Goal: Feedback & Contribution: Contribute content

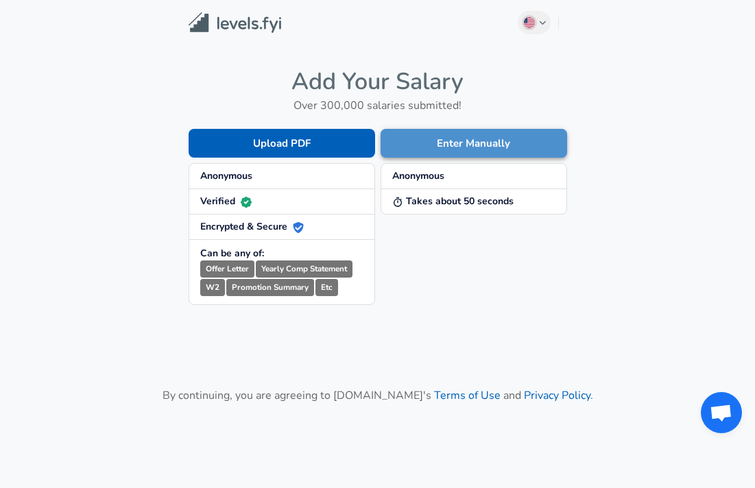
click at [481, 139] on button "Enter Manually" at bounding box center [474, 143] width 186 height 29
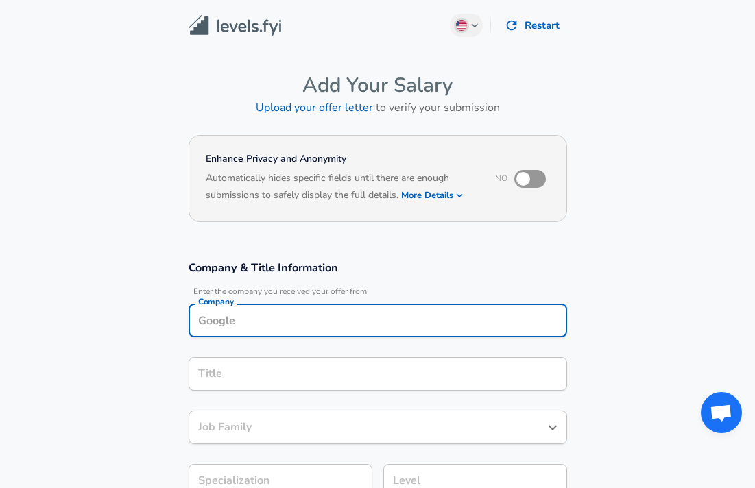
click at [401, 310] on input "Company" at bounding box center [378, 320] width 366 height 21
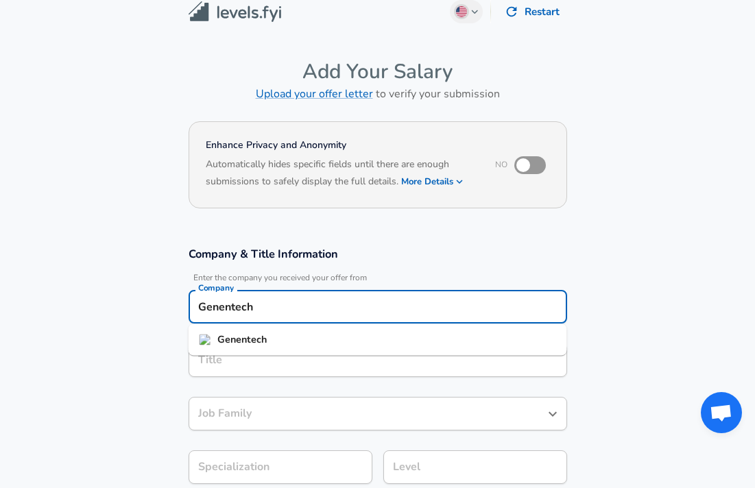
click at [337, 339] on li "Genentech" at bounding box center [378, 340] width 378 height 21
click at [323, 374] on div "Title" at bounding box center [378, 360] width 378 height 34
type input "Genentech"
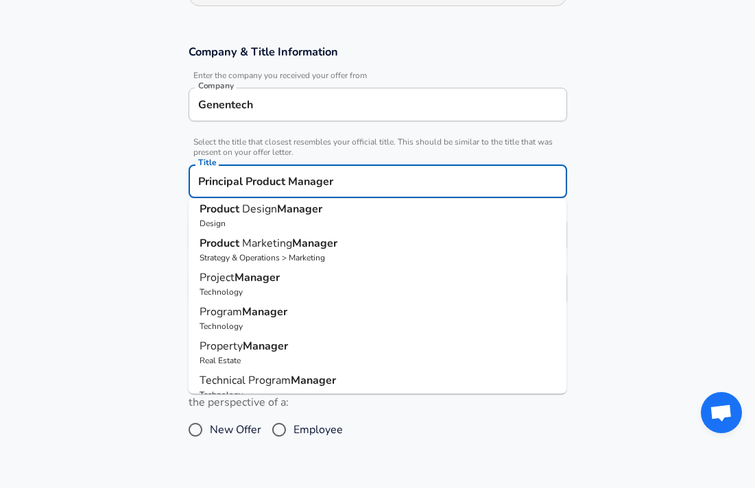
scroll to position [0, 0]
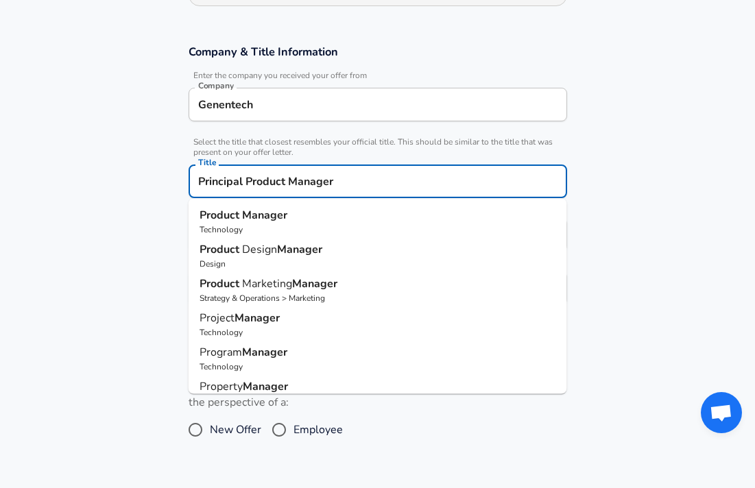
click at [241, 224] on p "Technology" at bounding box center [378, 230] width 357 height 12
type input "Product Manager"
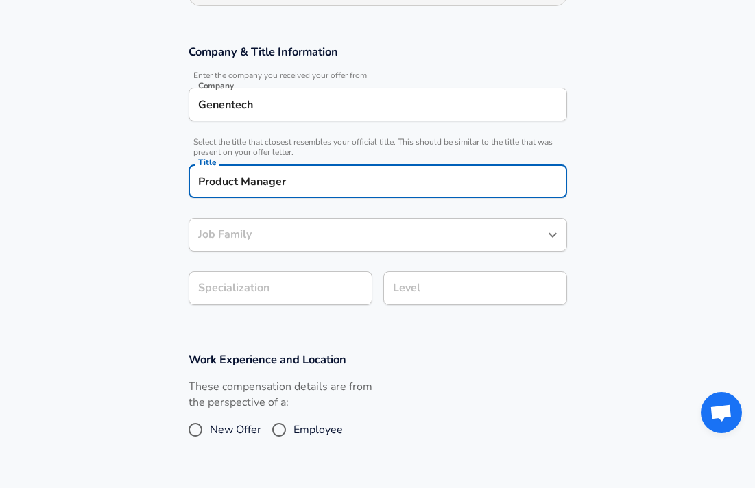
type input "Product Manager"
click at [267, 272] on body "We value your privacy We use cookies to enhance your browsing experience, serve…" at bounding box center [377, 28] width 755 height 488
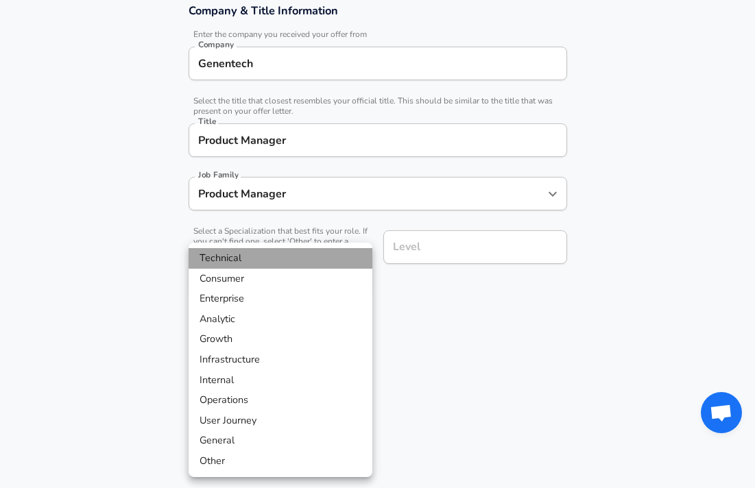
click at [254, 252] on li "Technical" at bounding box center [281, 258] width 184 height 21
type input "Technical"
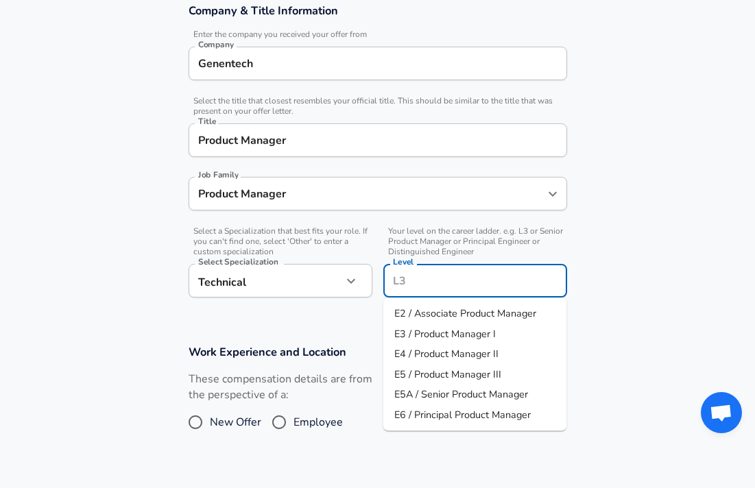
click at [412, 264] on div "Level" at bounding box center [475, 281] width 184 height 34
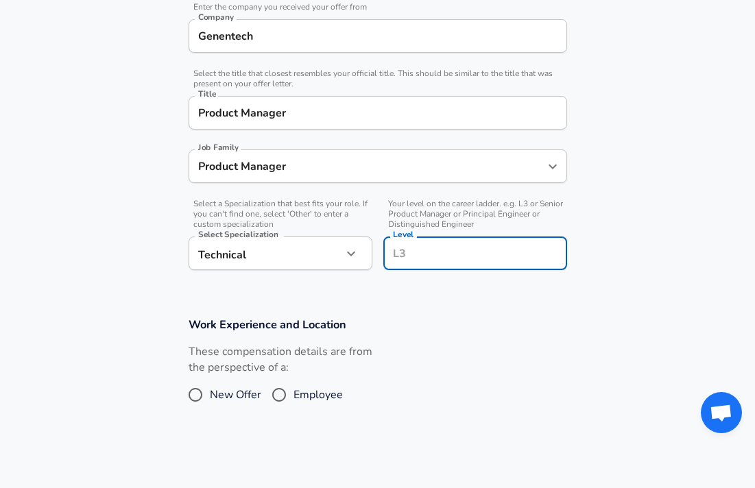
click at [420, 256] on input "Level" at bounding box center [474, 253] width 171 height 21
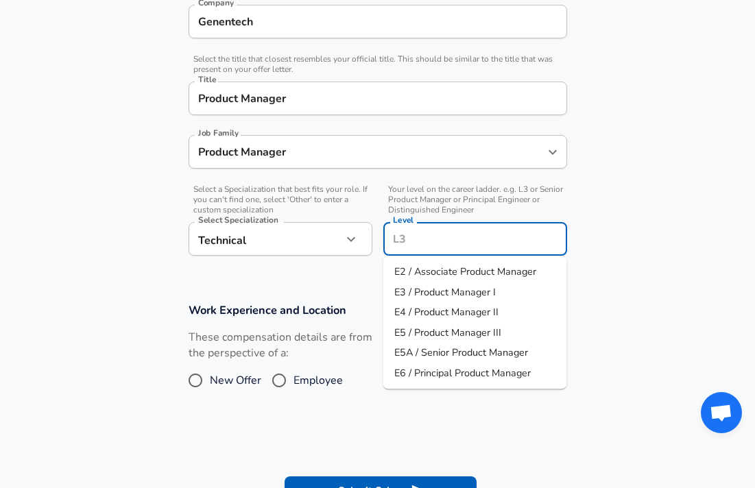
scroll to position [306, 0]
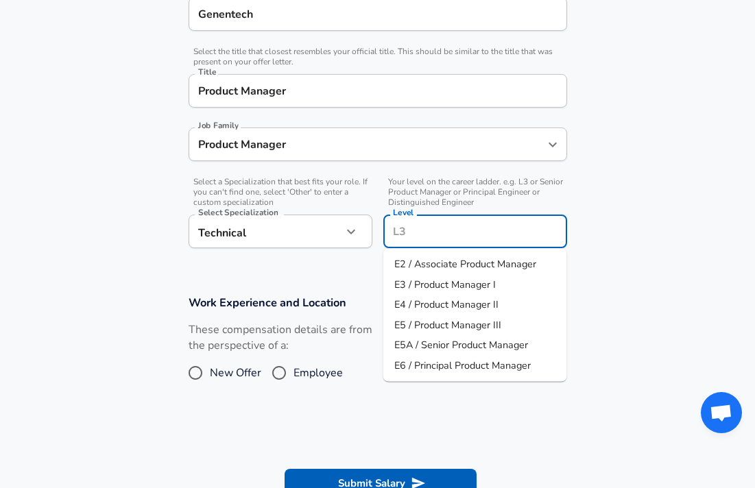
click at [460, 369] on span "E6 / Principal Product Manager" at bounding box center [462, 366] width 136 height 14
type input "E6 / Principal Product Manager"
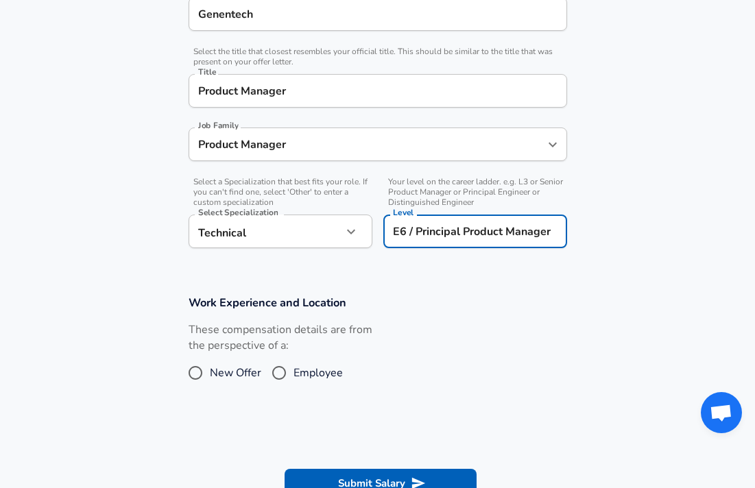
click at [280, 372] on input "Employee" at bounding box center [279, 373] width 29 height 22
radio input "true"
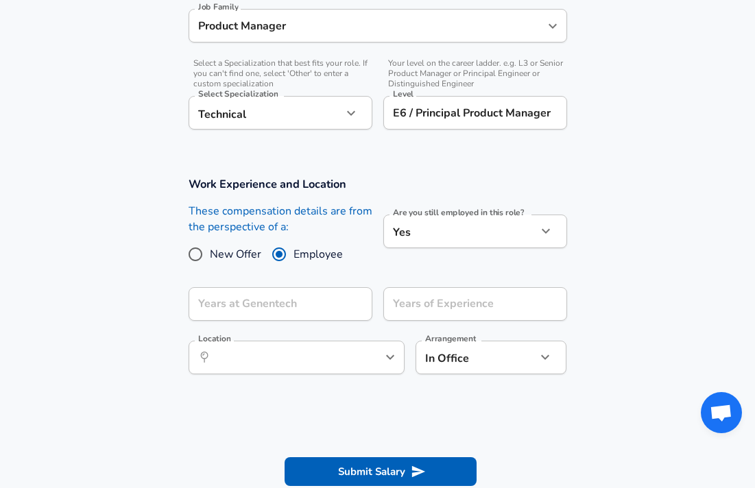
scroll to position [433, 0]
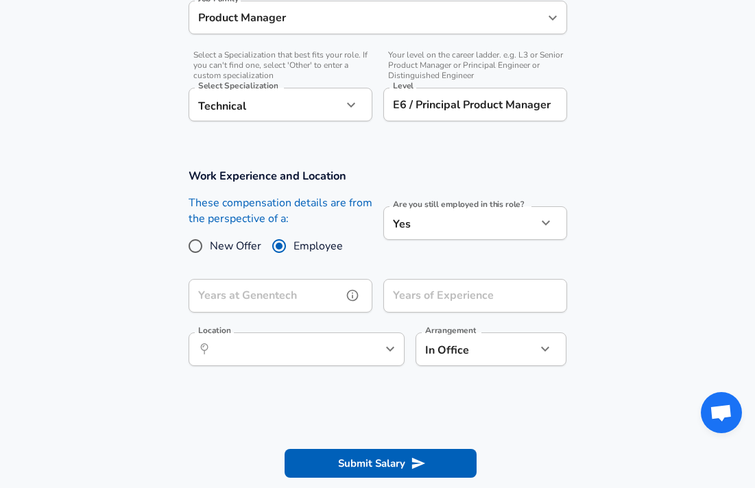
click at [329, 295] on input "Years at Genentech" at bounding box center [266, 296] width 154 height 34
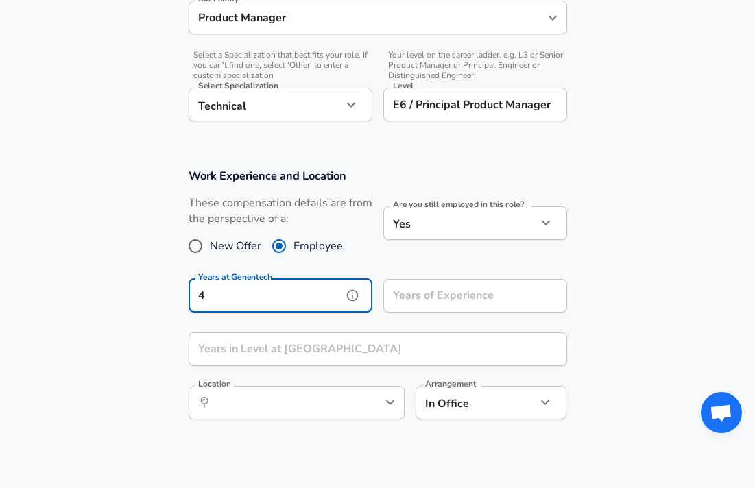
type input "4"
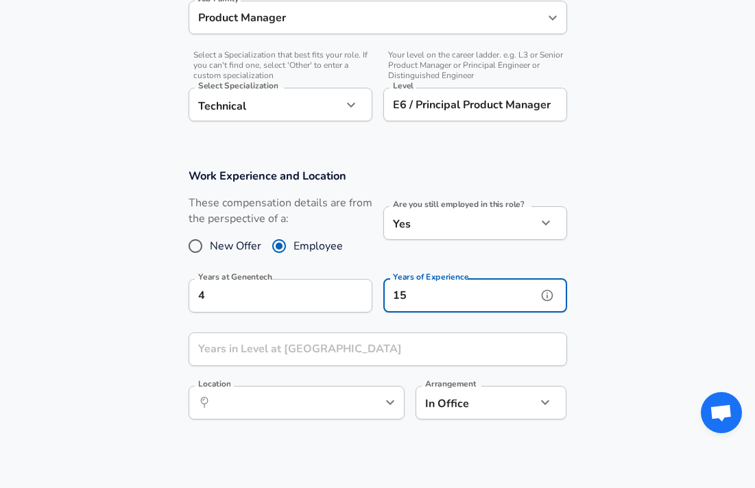
type input "15"
click at [237, 343] on div "Years in Level at Genentech Years in Level at [GEOGRAPHIC_DATA]" at bounding box center [378, 351] width 378 height 37
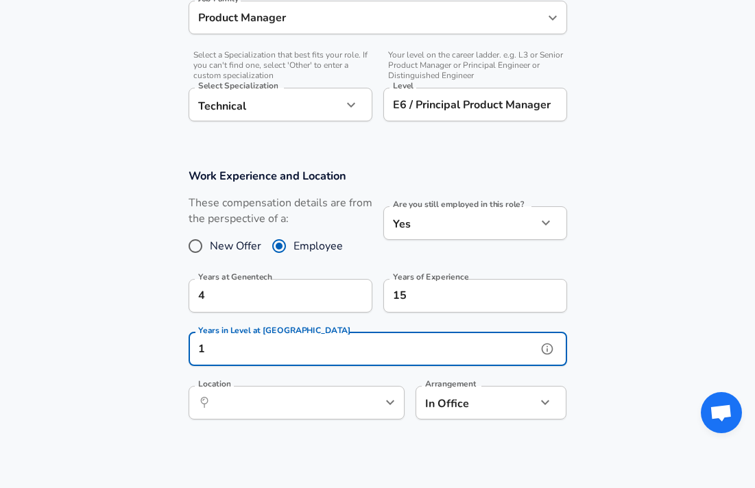
type input "1"
click at [299, 392] on input "Location" at bounding box center [281, 402] width 141 height 21
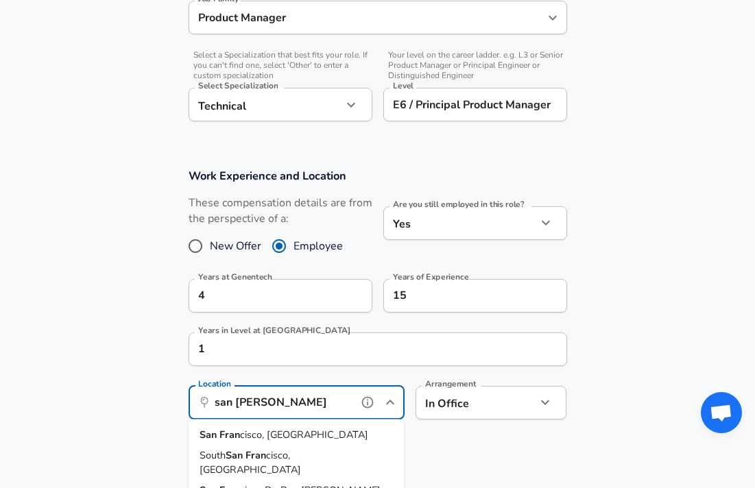
click at [295, 453] on span "cisco, [GEOGRAPHIC_DATA]" at bounding box center [250, 462] width 101 height 29
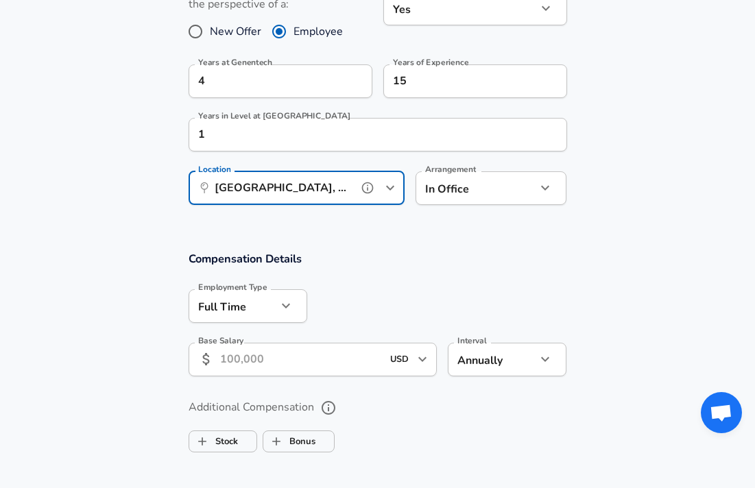
scroll to position [655, 0]
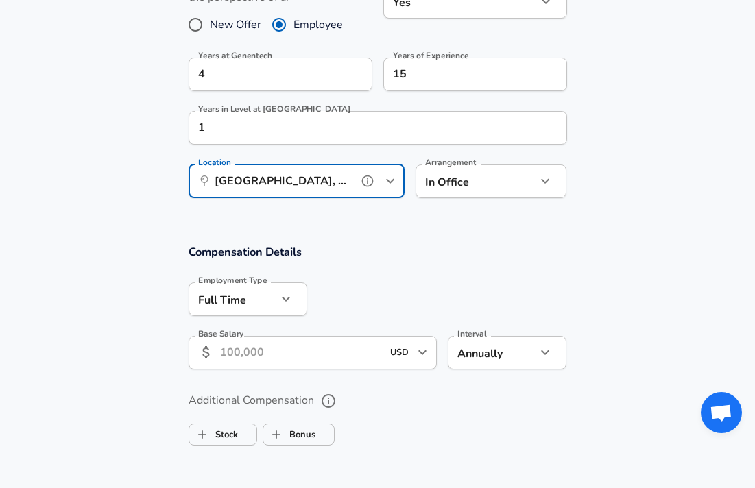
type input "[GEOGRAPHIC_DATA], [GEOGRAPHIC_DATA]"
click at [545, 182] on icon "button" at bounding box center [545, 181] width 8 height 5
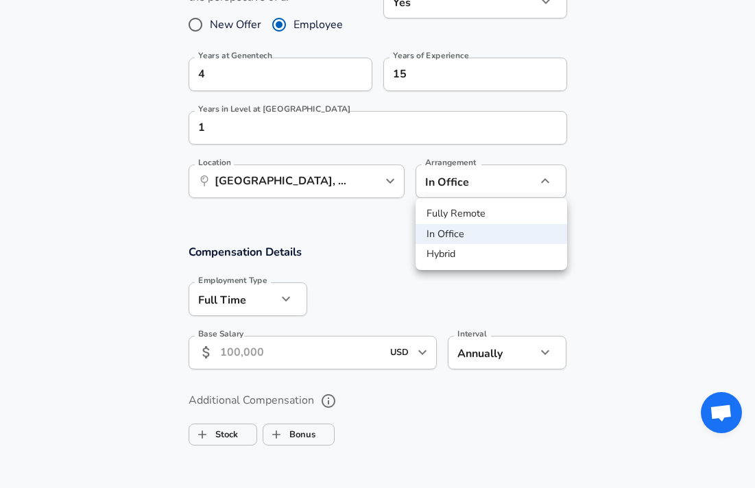
click at [499, 251] on li "Hybrid" at bounding box center [491, 254] width 152 height 21
type input "hybrid"
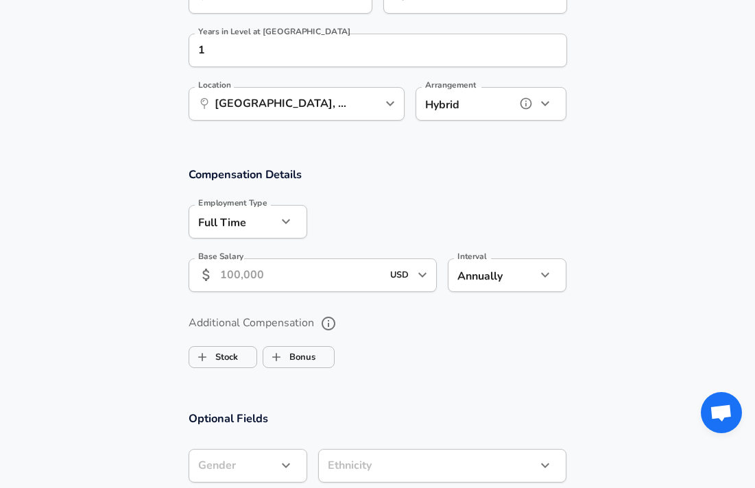
scroll to position [784, 0]
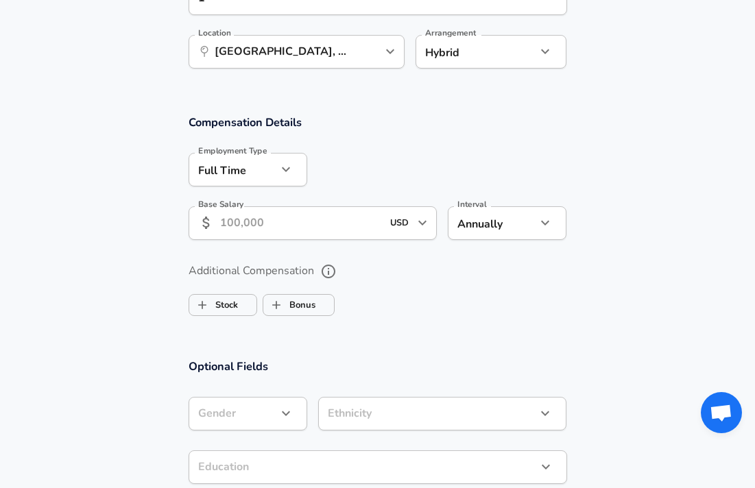
click at [294, 221] on input "Base Salary" at bounding box center [301, 223] width 162 height 34
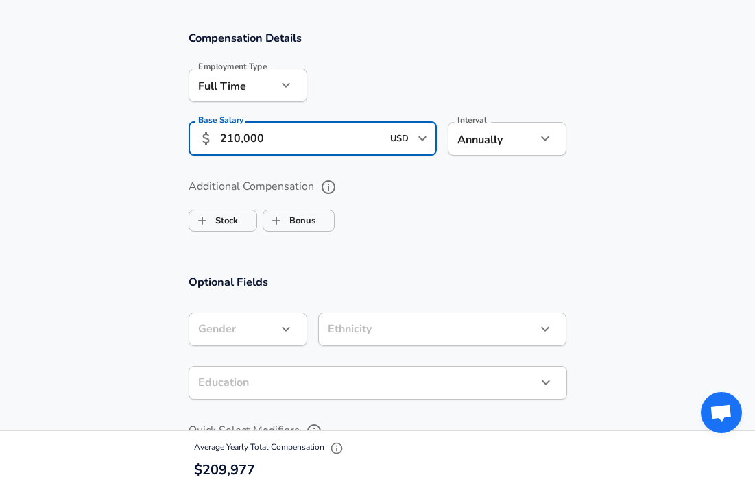
scroll to position [872, 0]
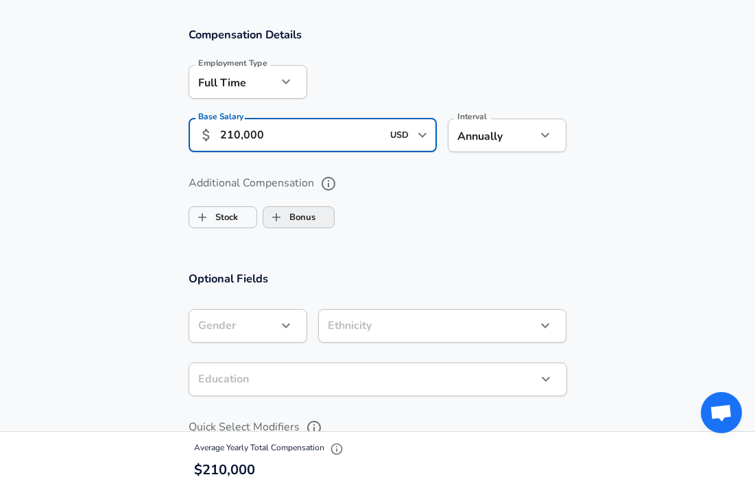
type input "210,000"
click at [309, 224] on label "Bonus" at bounding box center [289, 217] width 52 height 26
checkbox input "true"
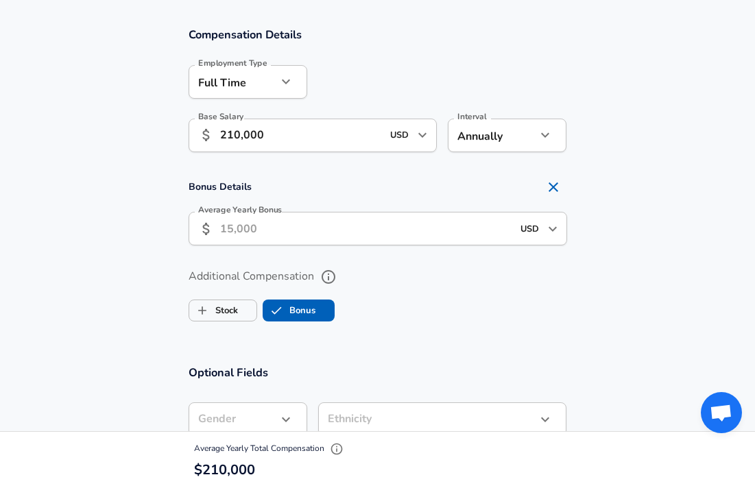
click at [388, 228] on input "Average Yearly Bonus" at bounding box center [366, 229] width 292 height 34
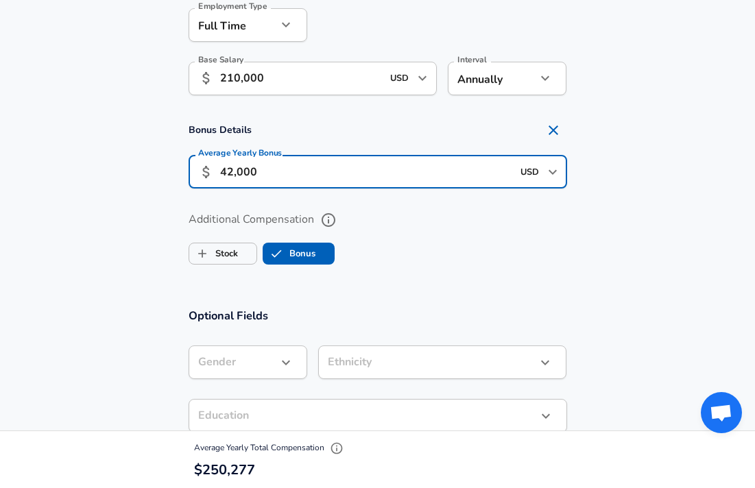
scroll to position [944, 0]
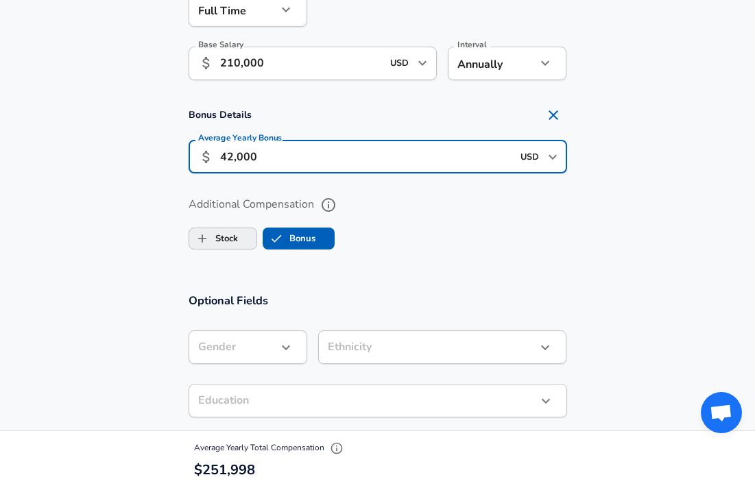
type input "42,000"
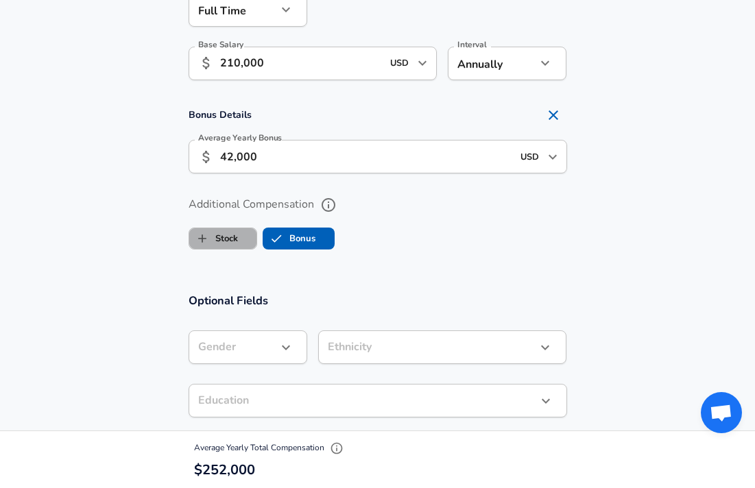
click at [233, 245] on label "Stock" at bounding box center [213, 239] width 49 height 26
checkbox input "true"
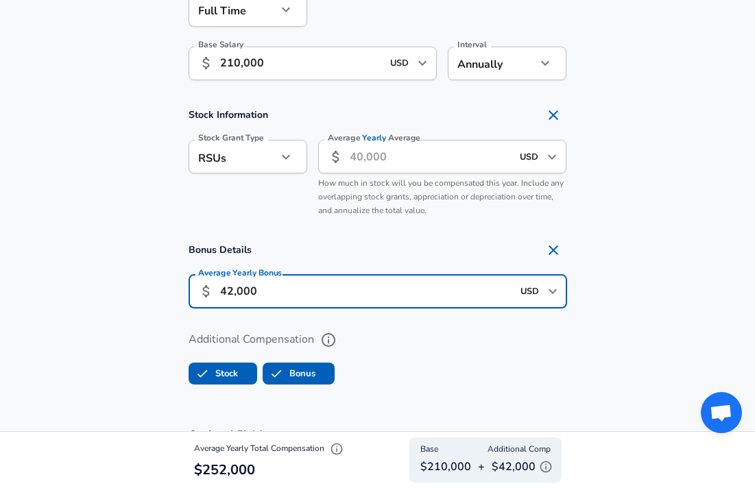
click at [266, 295] on input "42,000" at bounding box center [366, 292] width 292 height 34
click at [361, 154] on input "Average Yearly Average" at bounding box center [431, 157] width 162 height 34
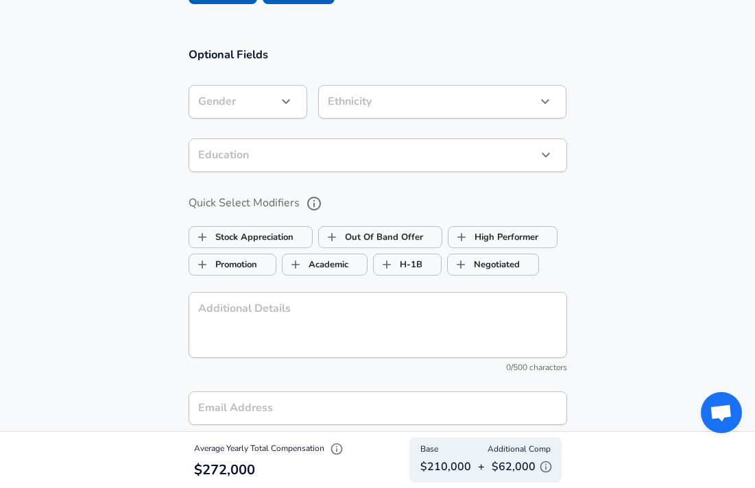
scroll to position [1322, 0]
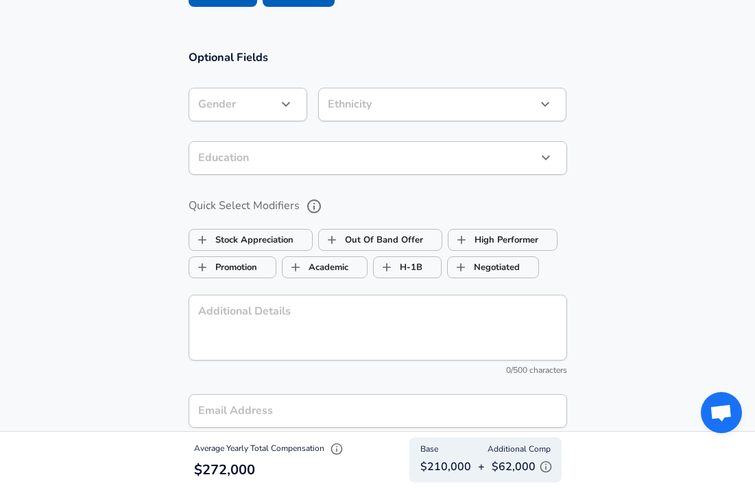
type input "20,000"
click at [280, 111] on icon "button" at bounding box center [286, 104] width 16 height 16
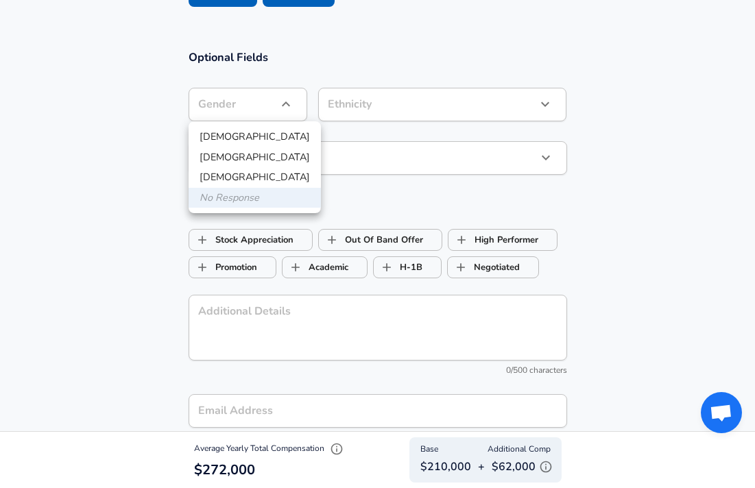
click at [267, 154] on li "[DEMOGRAPHIC_DATA]" at bounding box center [255, 157] width 132 height 21
type input "[DEMOGRAPHIC_DATA]"
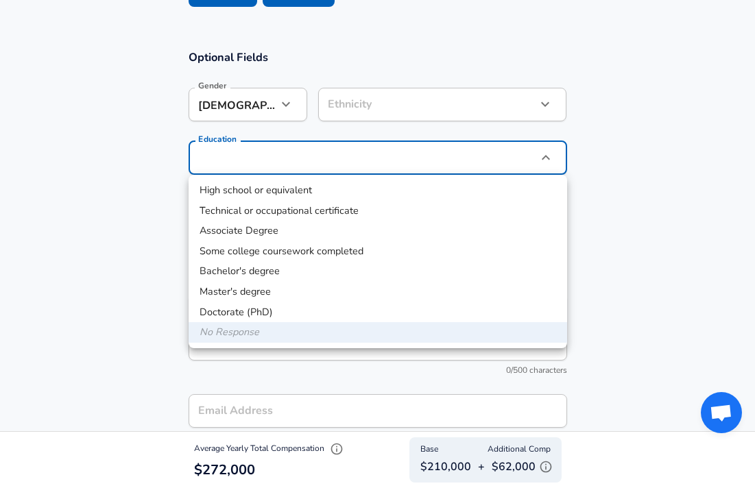
click at [271, 291] on li "Master's degree" at bounding box center [378, 292] width 378 height 21
type input "Masters degree"
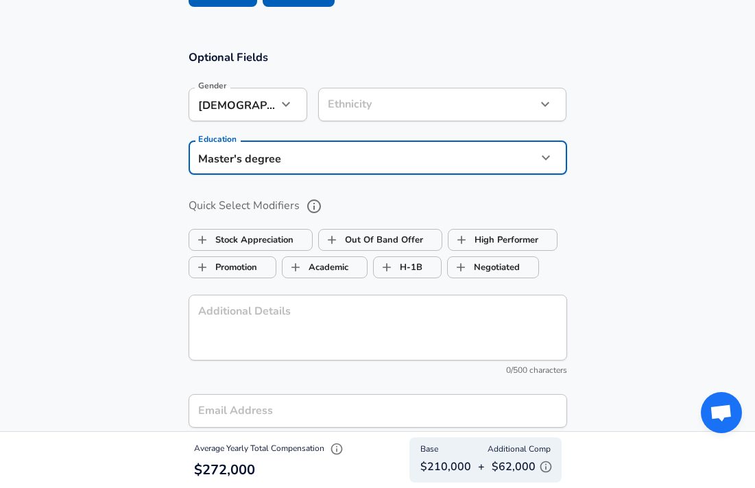
click at [91, 213] on section "Optional Fields Gender [DEMOGRAPHIC_DATA] [DEMOGRAPHIC_DATA] Gender Ethnicity ​…" at bounding box center [377, 260] width 755 height 452
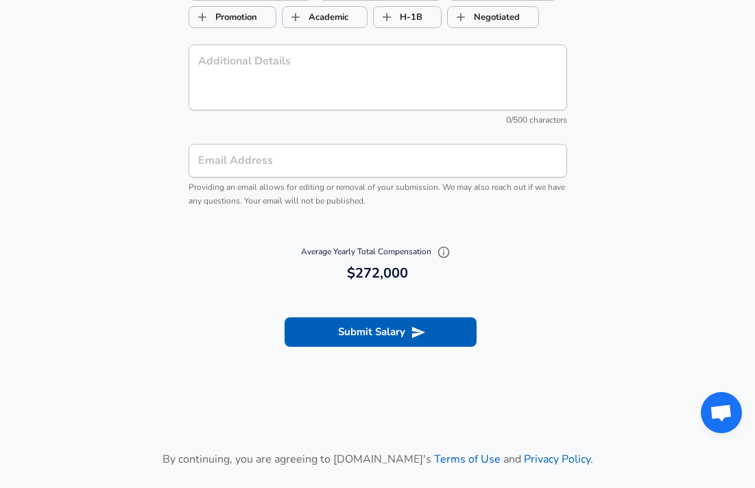
scroll to position [1589, 0]
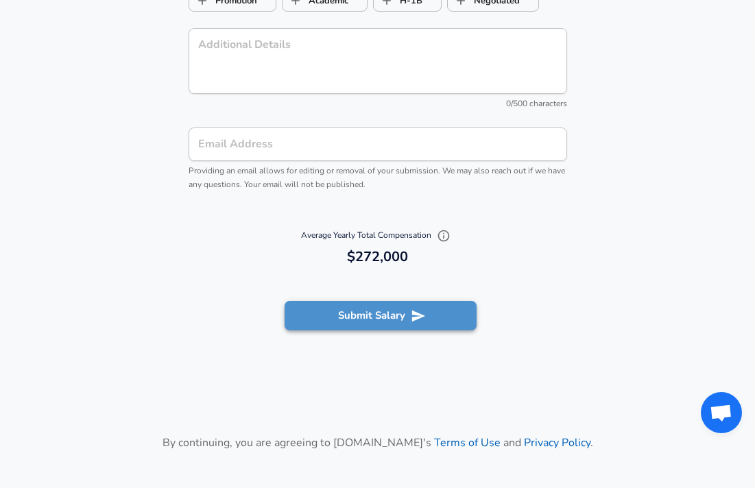
click at [302, 310] on button "Submit Salary" at bounding box center [381, 315] width 192 height 29
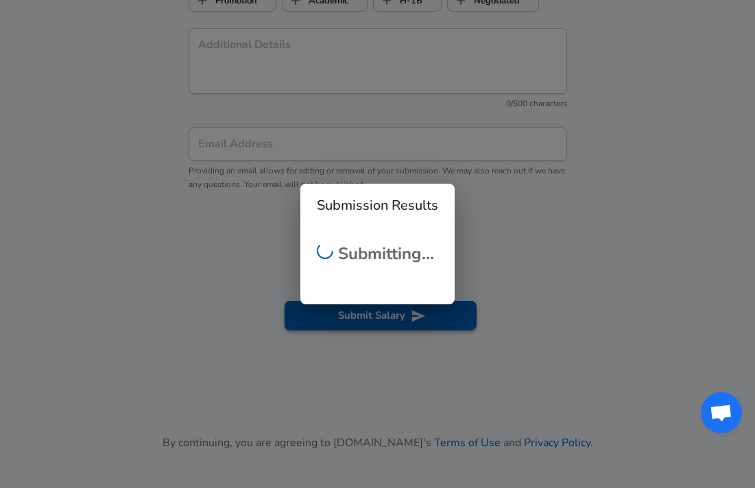
scroll to position [411, 0]
